Goal: Transaction & Acquisition: Purchase product/service

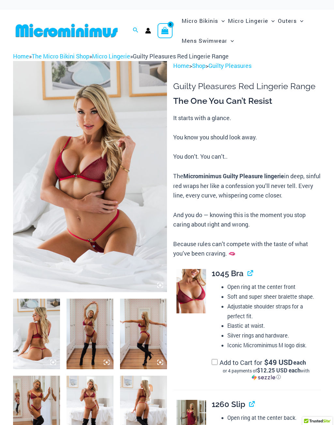
click at [102, 188] on img at bounding box center [90, 176] width 154 height 231
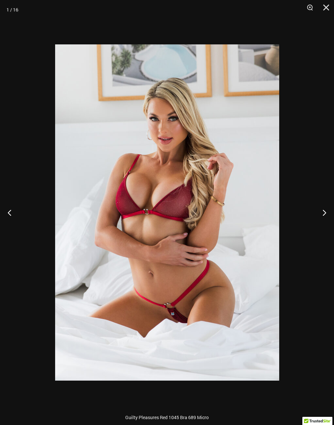
click at [324, 212] on button "Next" at bounding box center [322, 212] width 24 height 33
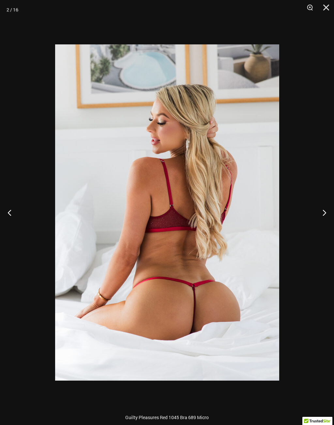
click at [326, 210] on button "Next" at bounding box center [322, 212] width 24 height 33
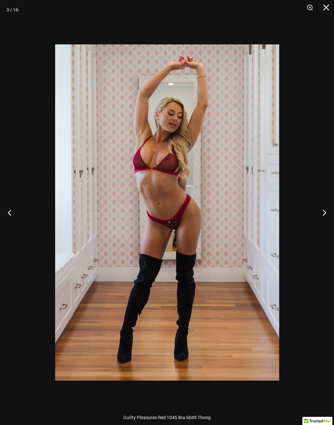
click at [326, 207] on button "Next" at bounding box center [322, 212] width 24 height 33
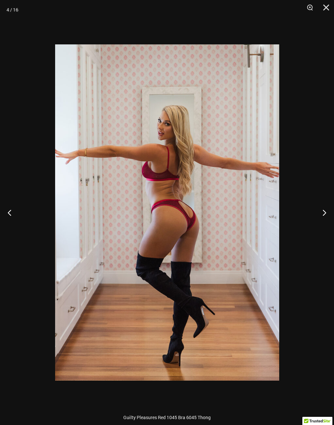
click at [326, 209] on button "Next" at bounding box center [322, 212] width 24 height 33
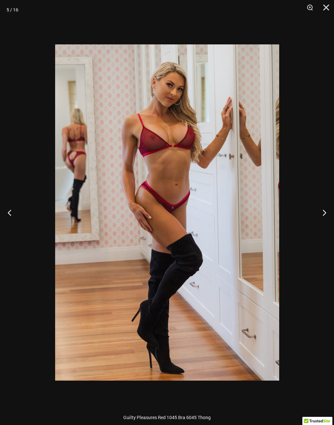
click at [327, 210] on button "Next" at bounding box center [322, 212] width 24 height 33
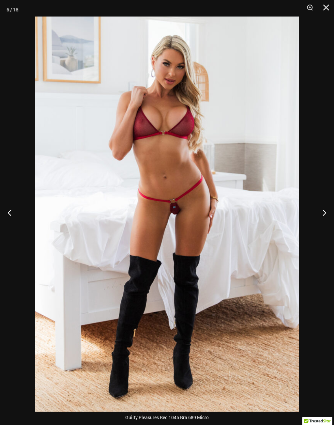
click at [324, 213] on button "Next" at bounding box center [322, 212] width 24 height 33
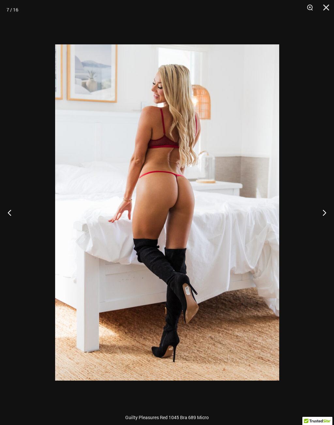
click at [325, 209] on button "Next" at bounding box center [322, 212] width 24 height 33
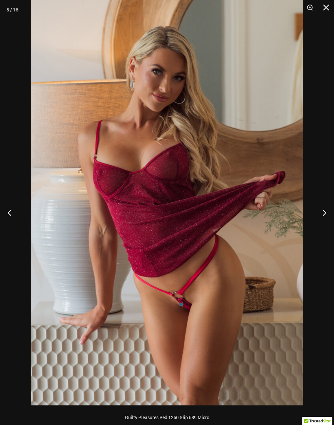
click at [324, 213] on button "Next" at bounding box center [322, 212] width 24 height 33
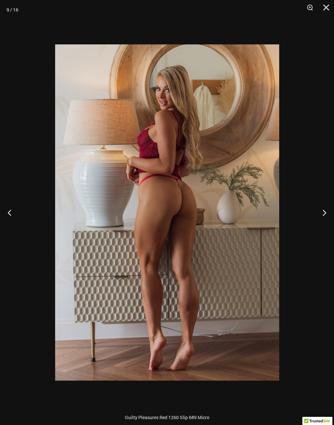
click at [326, 209] on button "Next" at bounding box center [322, 212] width 24 height 33
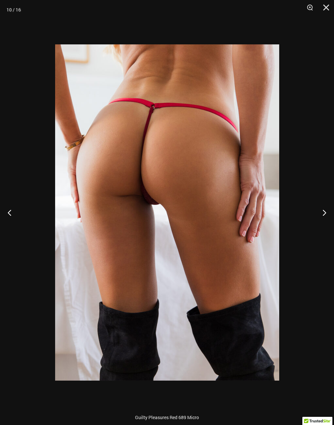
click at [325, 209] on button "Next" at bounding box center [322, 212] width 24 height 33
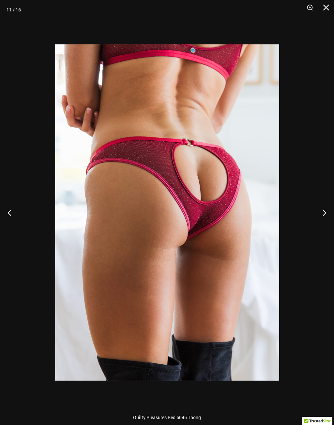
click at [326, 207] on button "Next" at bounding box center [322, 212] width 24 height 33
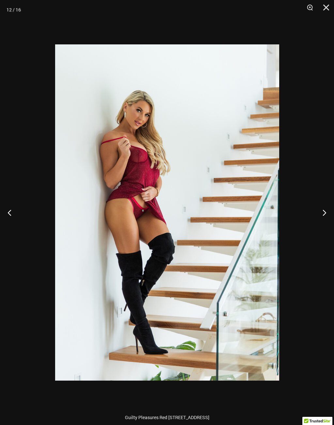
click at [325, 211] on button "Next" at bounding box center [322, 212] width 24 height 33
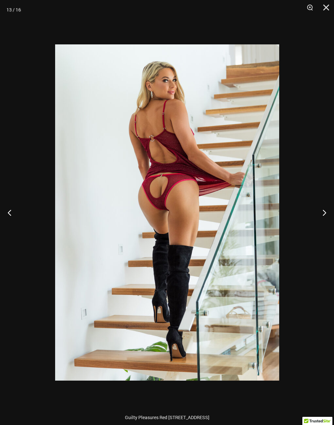
click at [324, 210] on button "Next" at bounding box center [322, 212] width 24 height 33
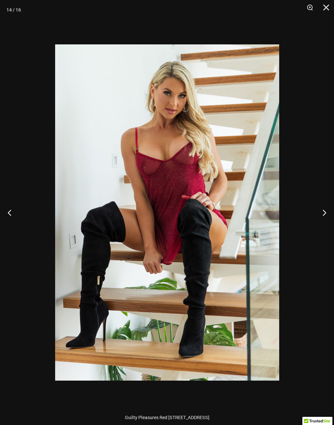
click at [325, 209] on button "Next" at bounding box center [322, 212] width 24 height 33
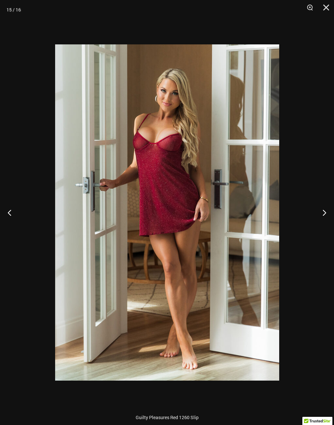
click at [323, 209] on button "Next" at bounding box center [322, 212] width 24 height 33
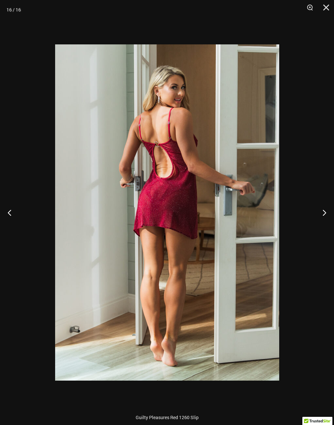
click at [325, 211] on button "Next" at bounding box center [322, 212] width 24 height 33
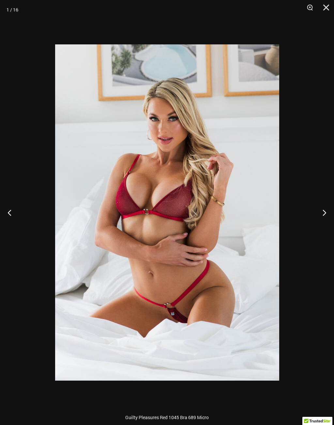
click at [326, 210] on button "Next" at bounding box center [322, 212] width 24 height 33
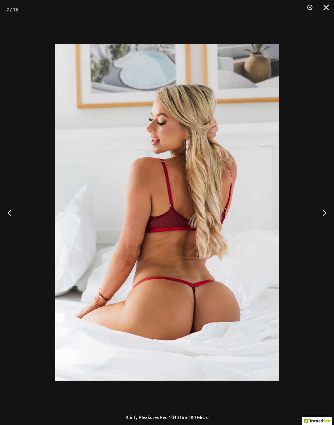
click at [326, 209] on button "Next" at bounding box center [322, 212] width 24 height 33
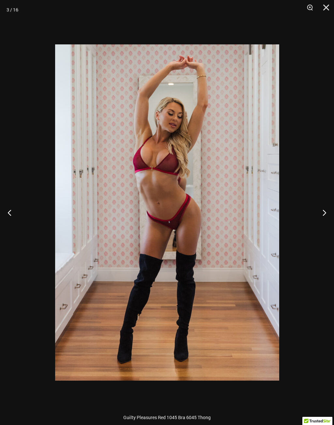
click at [326, 208] on button "Next" at bounding box center [322, 212] width 24 height 33
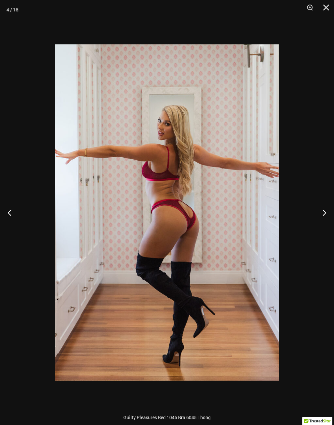
click at [326, 209] on button "Next" at bounding box center [322, 212] width 24 height 33
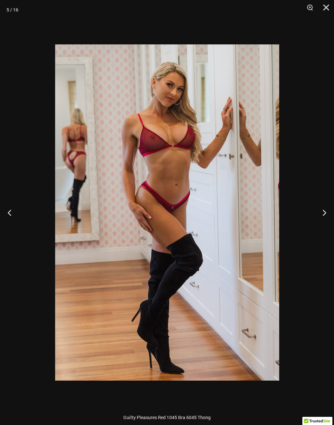
click at [326, 208] on button "Next" at bounding box center [322, 212] width 24 height 33
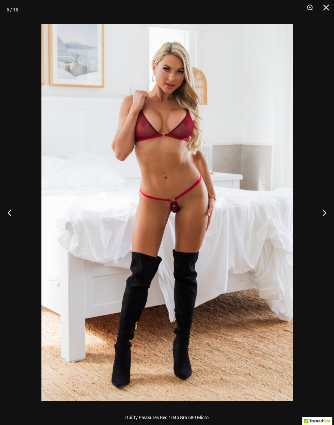
click at [325, 210] on button "Next" at bounding box center [322, 212] width 24 height 33
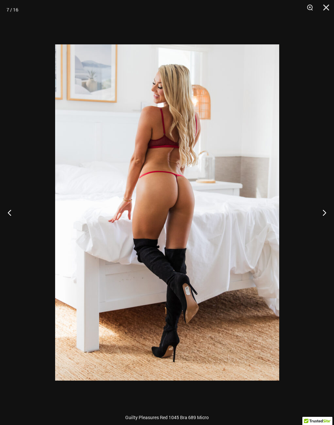
click at [323, 209] on button "Next" at bounding box center [322, 212] width 24 height 33
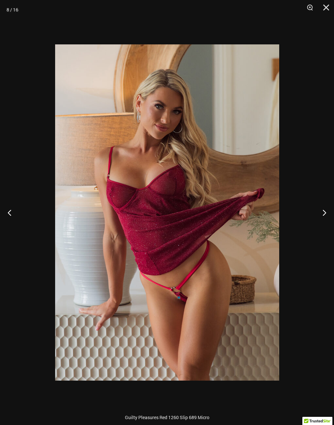
click at [326, 211] on button "Next" at bounding box center [322, 212] width 24 height 33
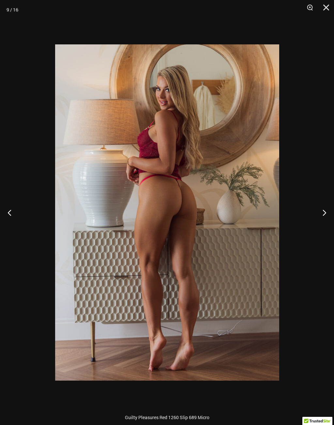
click at [326, 210] on button "Next" at bounding box center [322, 212] width 24 height 33
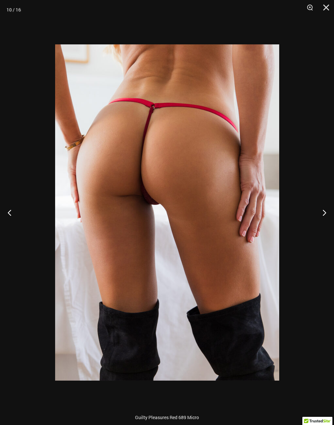
click at [325, 210] on button "Next" at bounding box center [322, 212] width 24 height 33
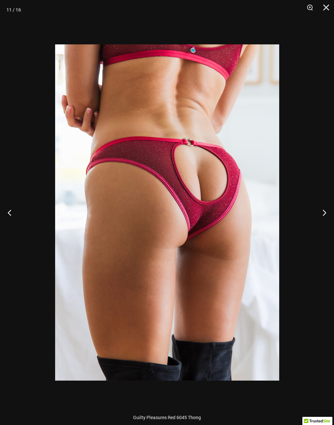
click at [325, 209] on button "Next" at bounding box center [322, 212] width 24 height 33
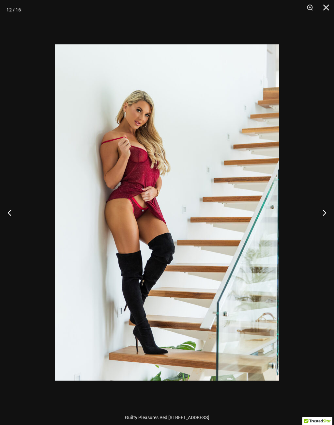
click at [326, 207] on button "Next" at bounding box center [322, 212] width 24 height 33
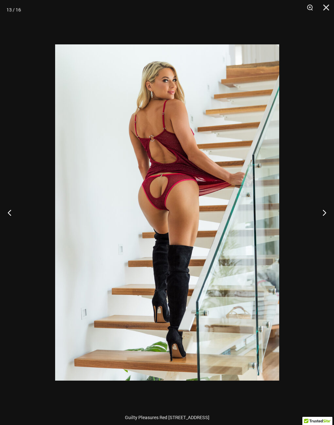
click at [326, 209] on button "Next" at bounding box center [322, 212] width 24 height 33
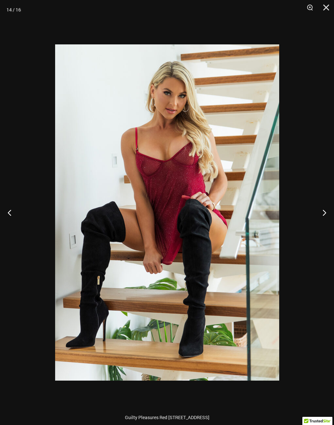
click at [325, 208] on button "Next" at bounding box center [322, 212] width 24 height 33
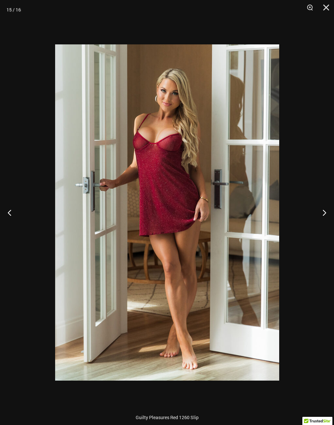
click at [327, 206] on button "Next" at bounding box center [322, 212] width 24 height 33
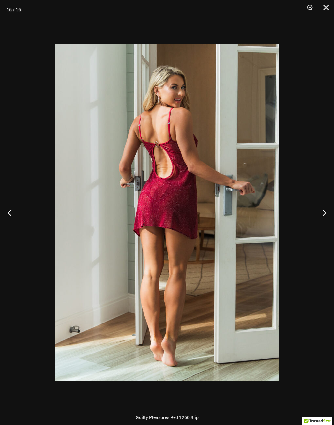
click at [326, 207] on button "Next" at bounding box center [322, 212] width 24 height 33
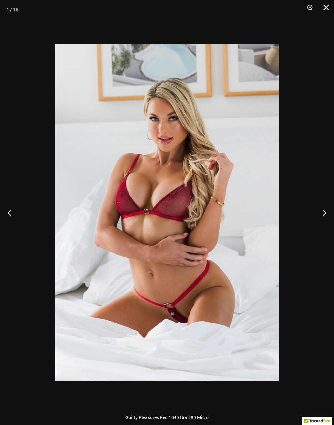
click at [324, 211] on button "Next" at bounding box center [322, 212] width 24 height 33
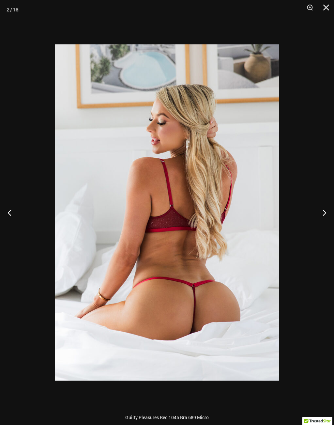
click at [325, 209] on button "Next" at bounding box center [322, 212] width 24 height 33
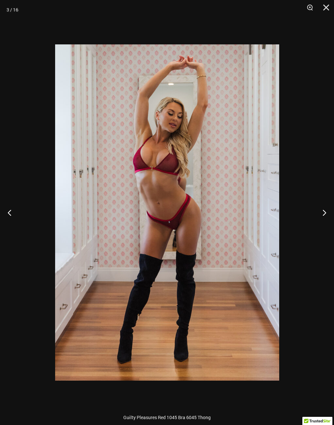
click at [325, 211] on button "Next" at bounding box center [322, 212] width 24 height 33
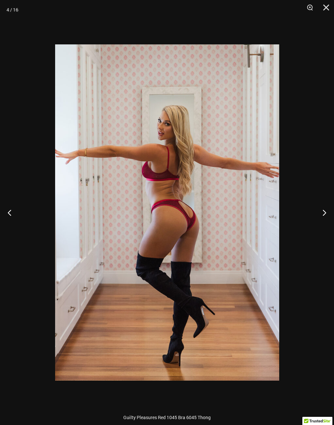
click at [327, 209] on button "Next" at bounding box center [322, 212] width 24 height 33
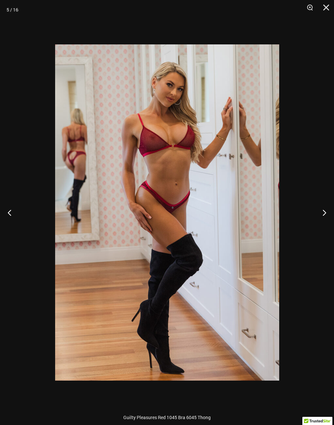
click at [326, 209] on button "Next" at bounding box center [322, 212] width 24 height 33
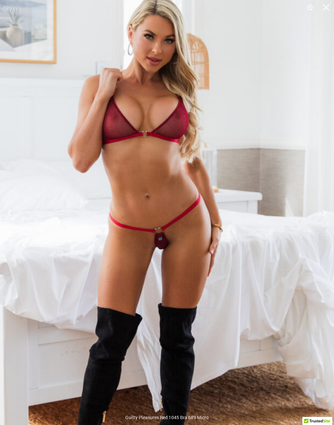
click at [232, 274] on img at bounding box center [150, 248] width 373 height 559
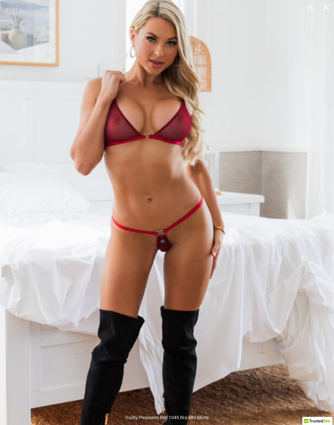
click at [120, 379] on img at bounding box center [152, 251] width 373 height 559
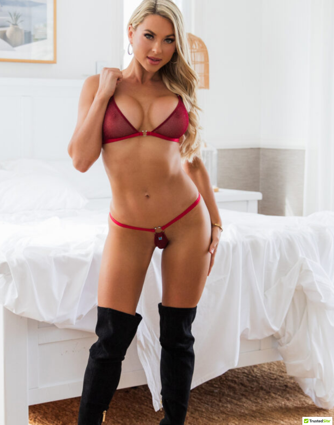
click at [279, 187] on img at bounding box center [150, 248] width 373 height 559
click at [265, 226] on img at bounding box center [150, 248] width 373 height 559
click at [249, 206] on img at bounding box center [150, 248] width 373 height 559
click at [182, 201] on img at bounding box center [150, 248] width 373 height 559
click at [185, 203] on img at bounding box center [150, 248] width 373 height 559
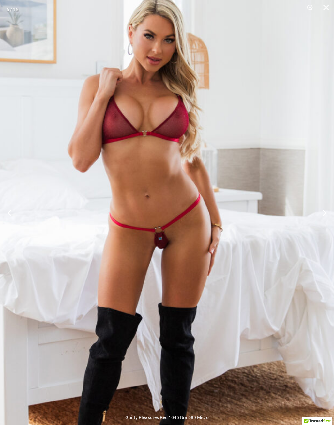
click at [286, 152] on img at bounding box center [150, 248] width 373 height 559
click at [166, 404] on img at bounding box center [150, 248] width 373 height 559
click at [220, 375] on img at bounding box center [150, 248] width 373 height 559
click at [249, 224] on img at bounding box center [150, 248] width 373 height 559
click at [249, 223] on img at bounding box center [150, 248] width 373 height 559
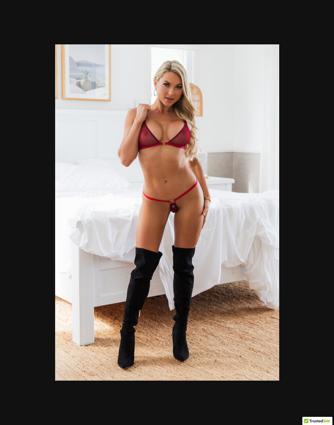
click at [237, 209] on img at bounding box center [167, 212] width 224 height 336
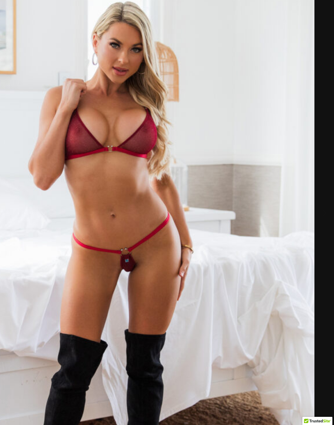
click at [301, 214] on img at bounding box center [115, 271] width 397 height 595
click at [324, 210] on button "Next" at bounding box center [322, 212] width 24 height 33
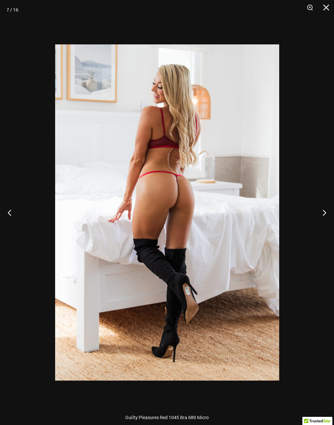
click at [9, 213] on button "Previous" at bounding box center [12, 212] width 24 height 33
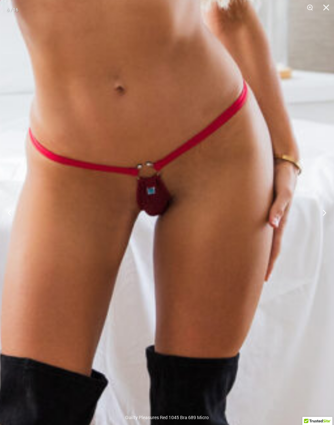
click at [325, 213] on button "Next" at bounding box center [322, 212] width 24 height 33
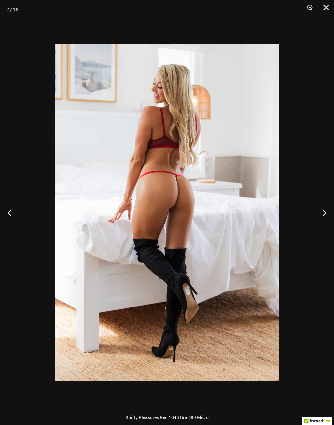
click at [324, 212] on button "Next" at bounding box center [322, 212] width 24 height 33
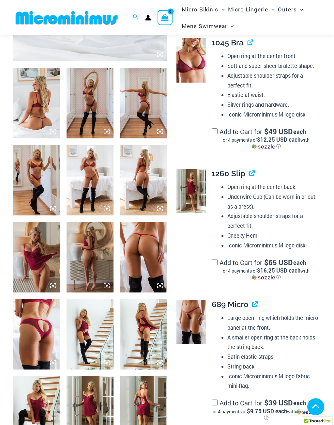
scroll to position [224, 0]
click at [104, 207] on icon at bounding box center [104, 207] width 1 height 1
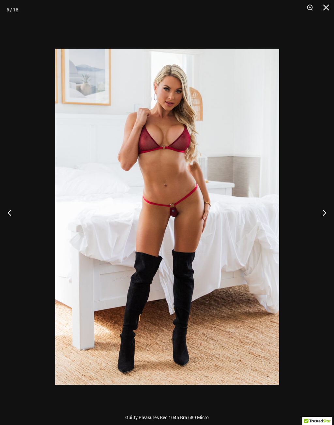
click at [247, 194] on img at bounding box center [167, 217] width 224 height 336
click at [239, 219] on img at bounding box center [167, 217] width 224 height 336
click at [324, 212] on button "Next" at bounding box center [322, 212] width 24 height 33
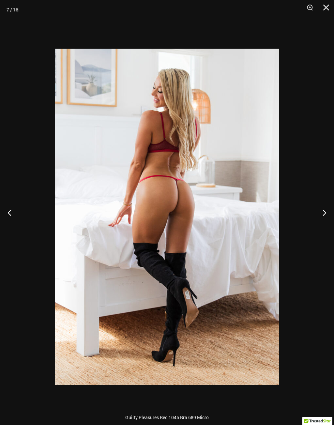
click at [323, 210] on button "Next" at bounding box center [322, 212] width 24 height 33
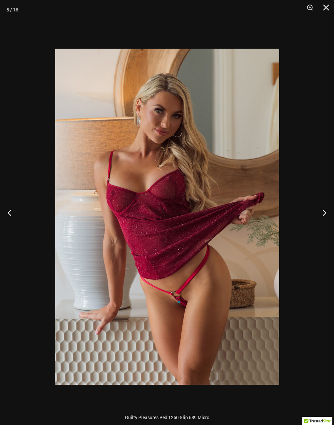
click at [326, 209] on button "Next" at bounding box center [322, 212] width 24 height 33
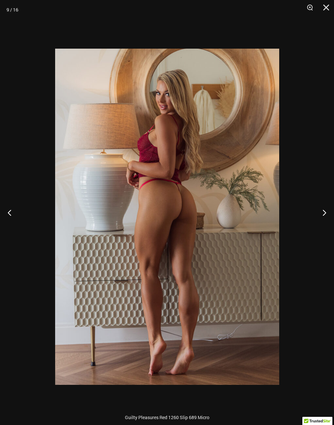
click at [323, 215] on button "Next" at bounding box center [322, 212] width 24 height 33
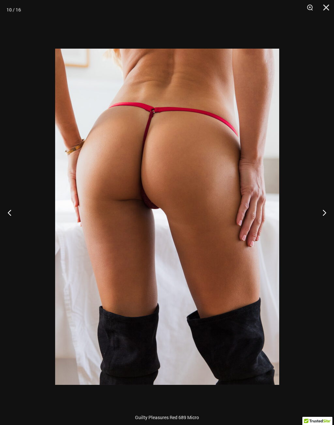
click at [324, 214] on button "Next" at bounding box center [322, 212] width 24 height 33
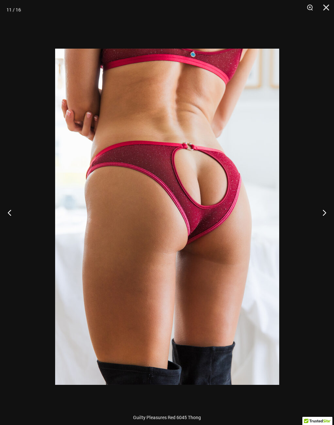
click at [324, 214] on button "Next" at bounding box center [322, 212] width 24 height 33
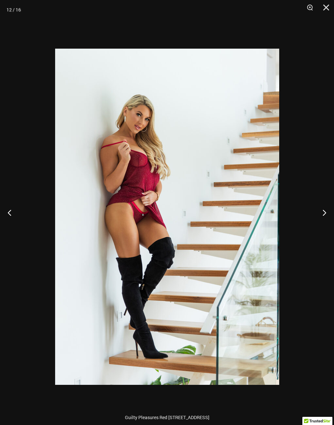
click at [323, 213] on button "Next" at bounding box center [322, 212] width 24 height 33
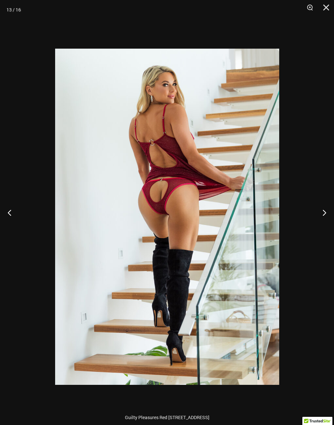
click at [323, 211] on button "Next" at bounding box center [322, 212] width 24 height 33
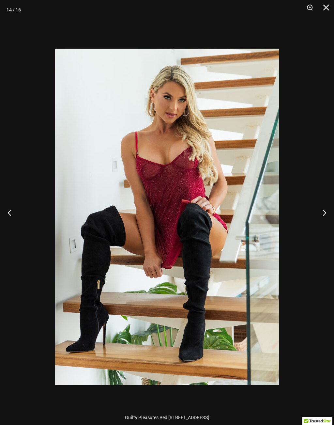
click at [324, 212] on button "Next" at bounding box center [322, 212] width 24 height 33
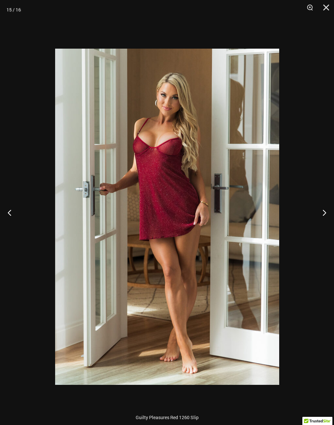
click at [325, 210] on button "Next" at bounding box center [322, 212] width 24 height 33
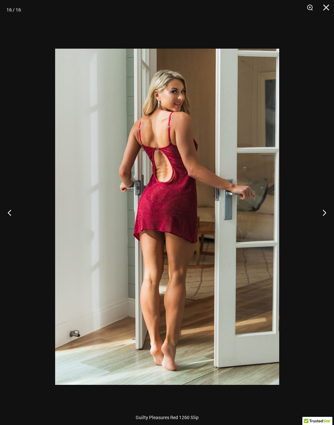
click at [324, 209] on button "Next" at bounding box center [322, 212] width 24 height 33
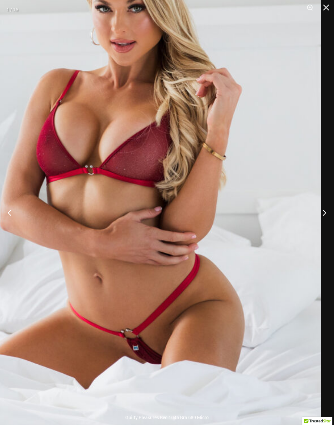
click at [325, 214] on button "Next" at bounding box center [322, 212] width 24 height 33
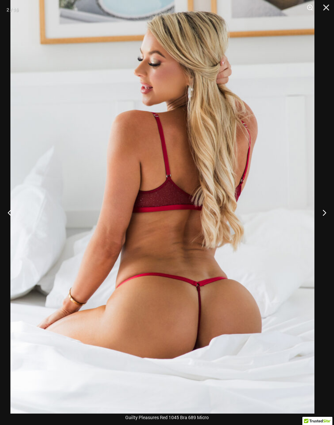
click at [324, 213] on button "Next" at bounding box center [322, 212] width 24 height 33
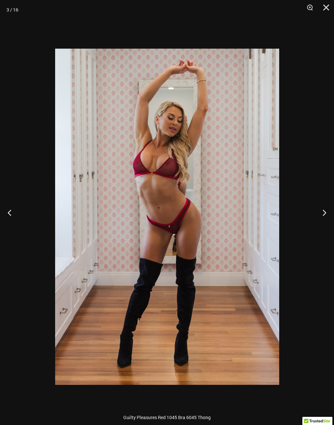
click at [324, 210] on button "Next" at bounding box center [322, 212] width 24 height 33
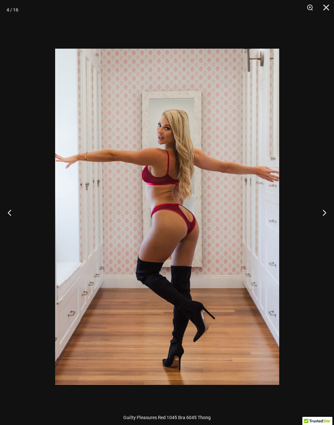
click at [322, 211] on button "Next" at bounding box center [322, 212] width 24 height 33
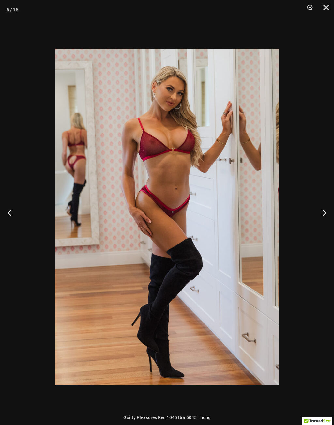
click at [325, 212] on button "Next" at bounding box center [322, 212] width 24 height 33
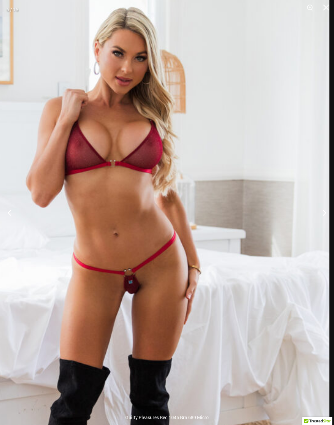
scroll to position [232, 0]
click at [265, 75] on img at bounding box center [119, 292] width 421 height 631
click at [234, 188] on img at bounding box center [119, 292] width 421 height 631
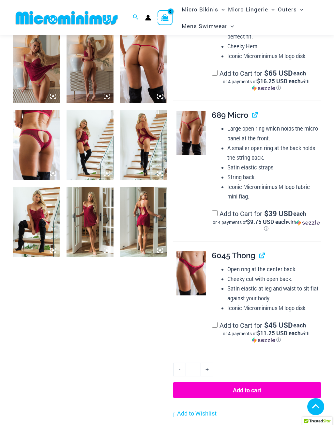
scroll to position [413, 0]
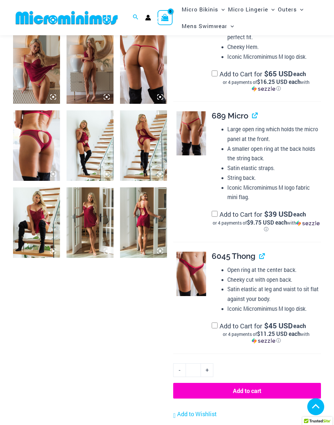
click at [192, 123] on img at bounding box center [192, 133] width 30 height 44
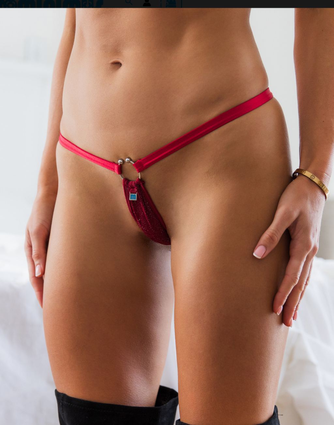
click at [149, 146] on img at bounding box center [166, 213] width 255 height 382
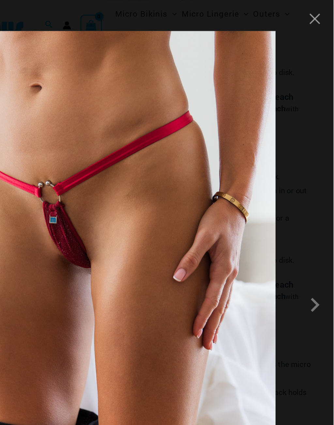
scroll to position [288, 0]
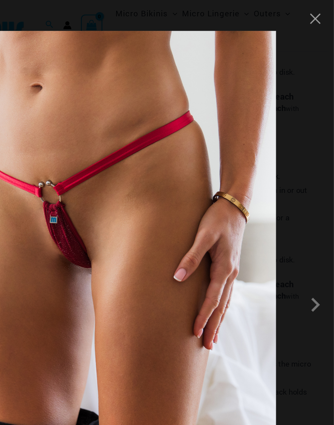
click at [138, 85] on img at bounding box center [166, 213] width 255 height 382
click at [316, 10] on button "Close" at bounding box center [321, 13] width 10 height 10
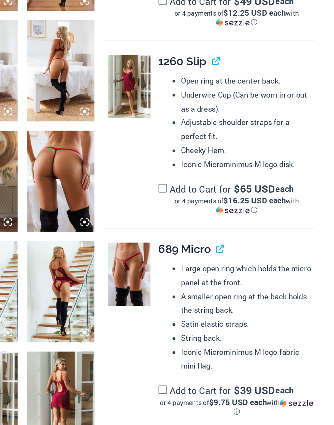
click at [177, 236] on img at bounding box center [192, 258] width 30 height 44
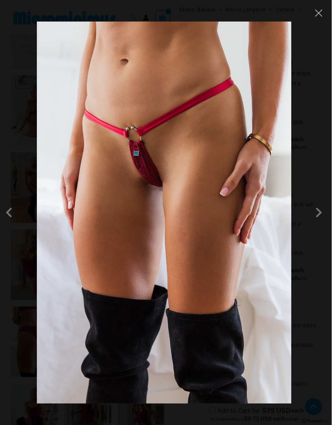
scroll to position [238, 0]
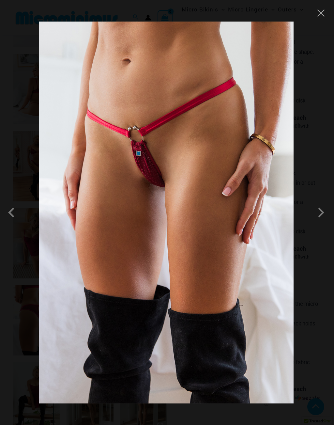
click at [247, 155] on img at bounding box center [166, 213] width 255 height 382
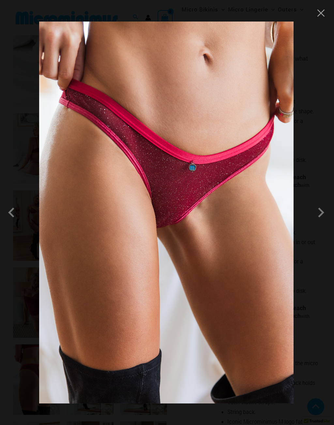
scroll to position [179, 0]
